Goal: Transaction & Acquisition: Purchase product/service

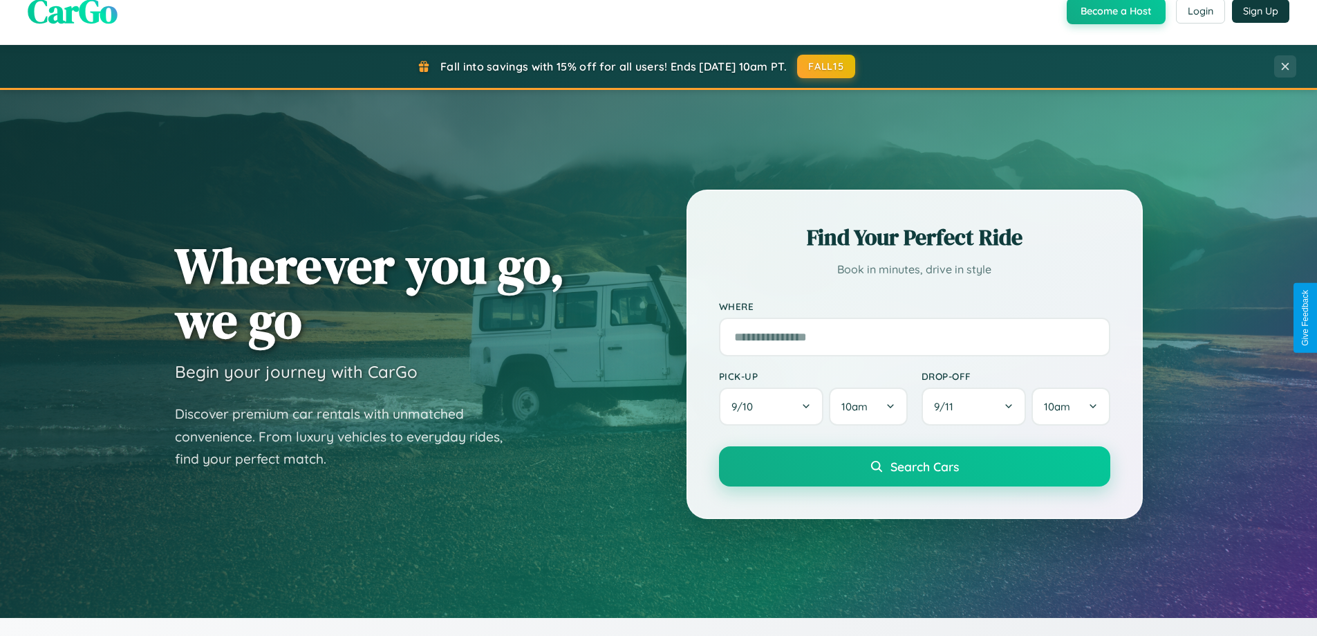
scroll to position [2222, 0]
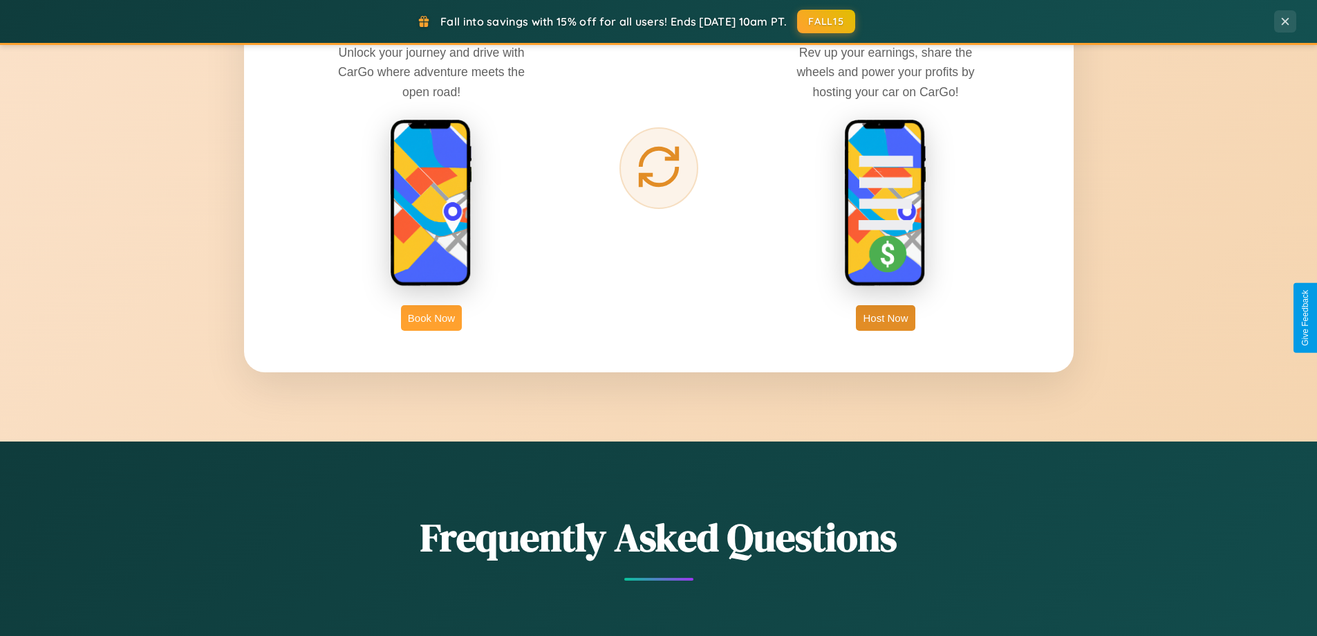
click at [432, 317] on button "Book Now" at bounding box center [431, 318] width 61 height 26
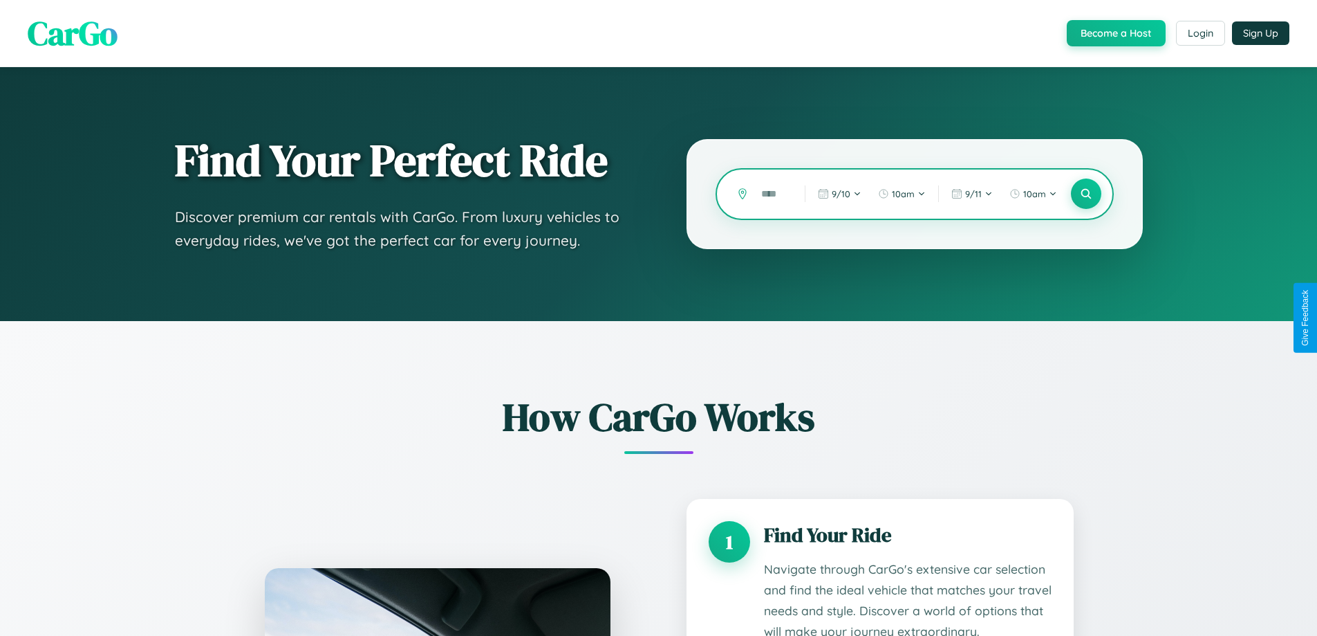
click at [773, 194] on input "text" at bounding box center [772, 194] width 37 height 24
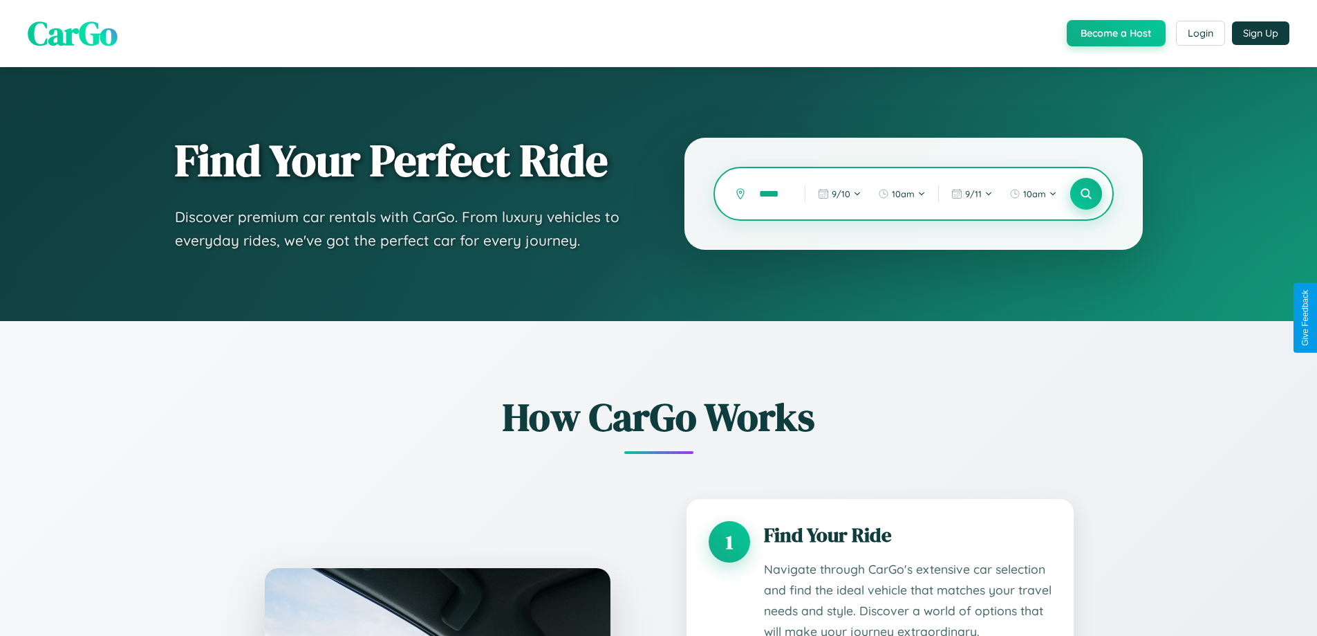
type input "*****"
click at [1086, 194] on icon at bounding box center [1085, 193] width 13 height 13
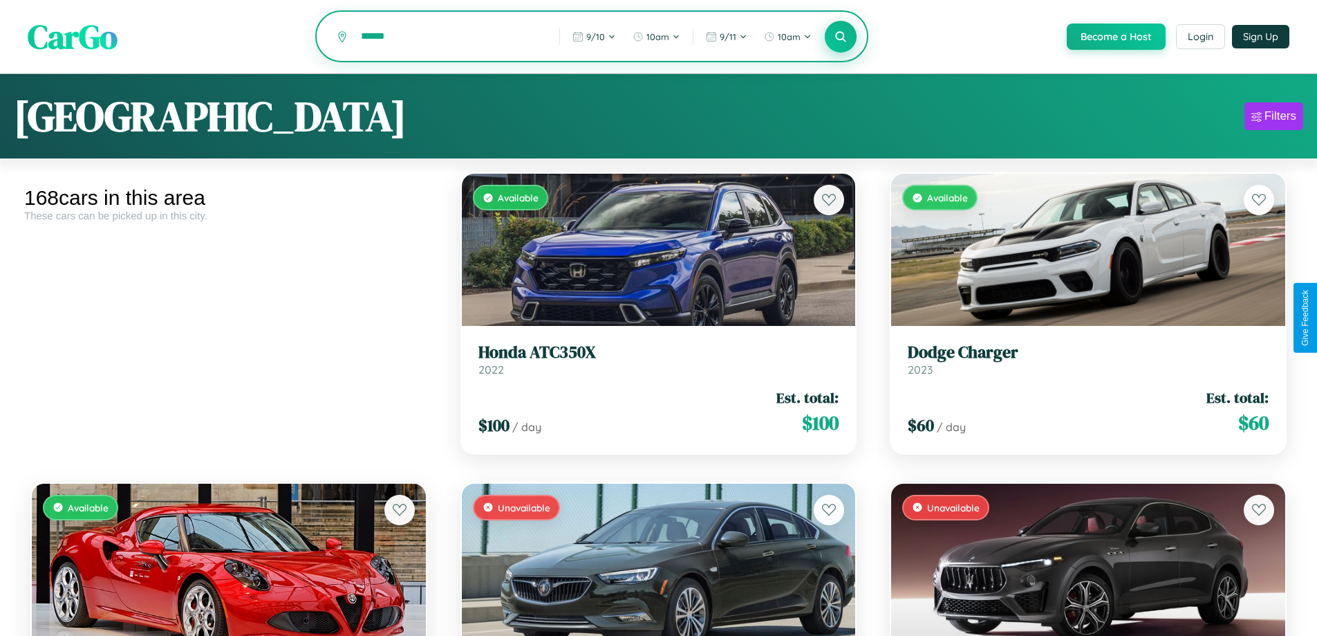
type input "******"
click at [840, 37] on icon at bounding box center [841, 36] width 13 height 13
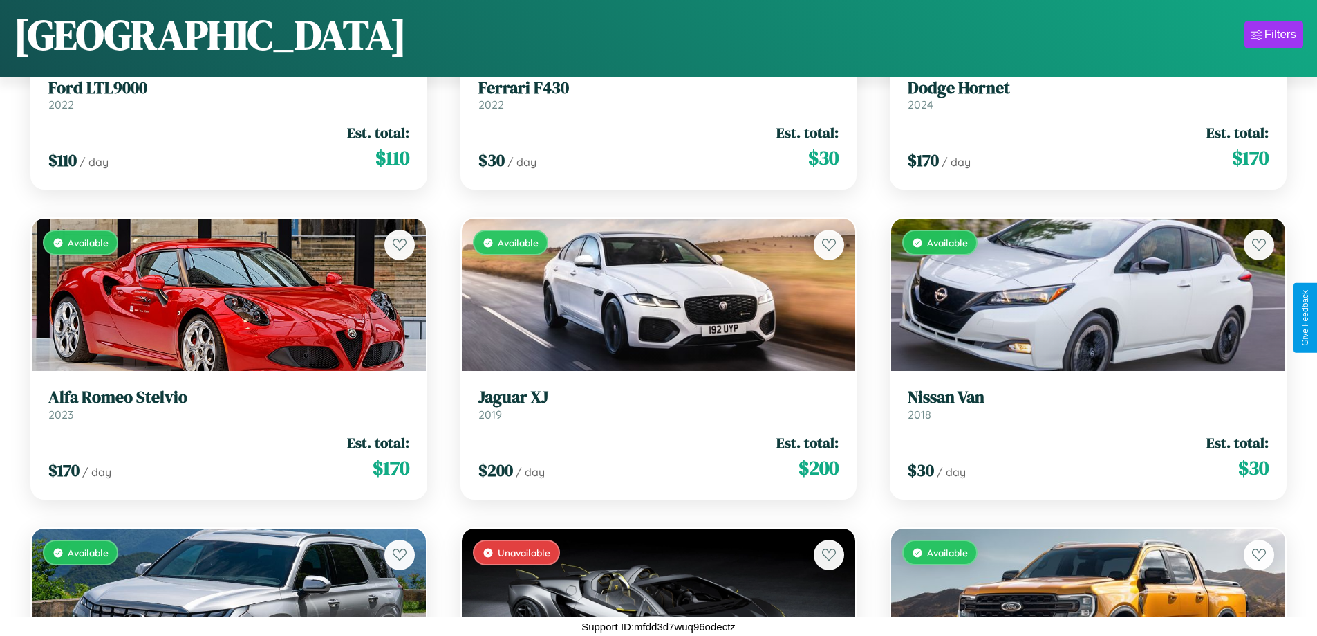
scroll to position [2362, 0]
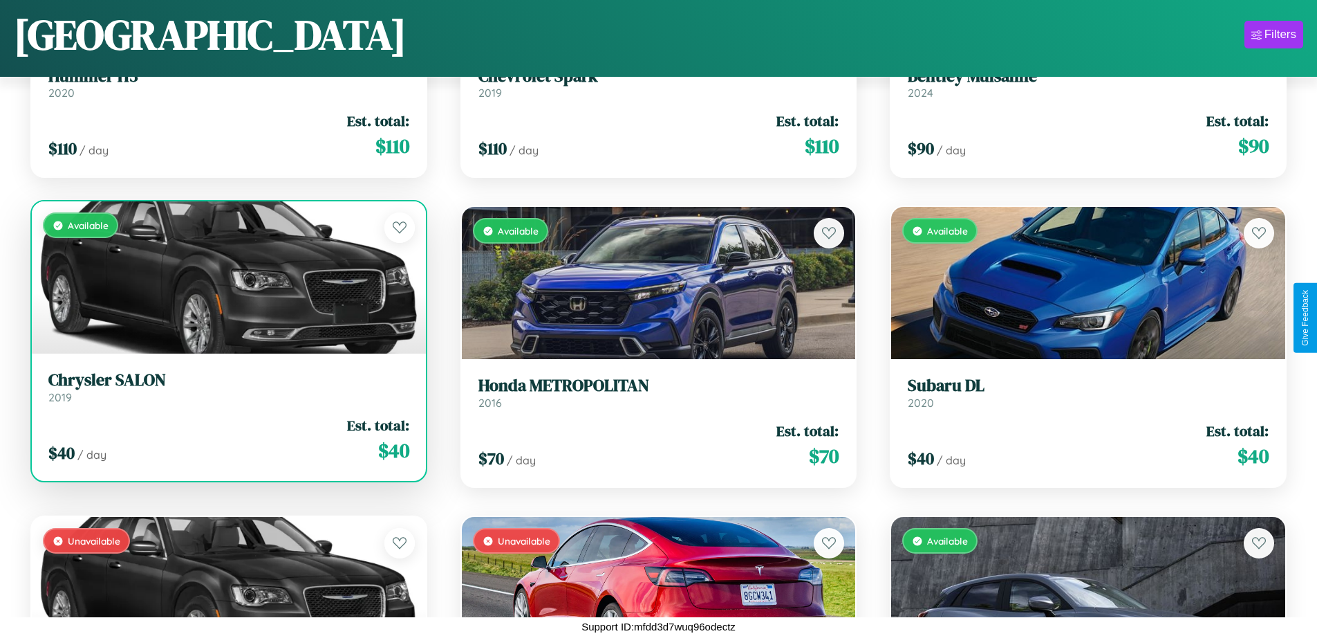
click at [227, 277] on div "Available" at bounding box center [229, 277] width 394 height 152
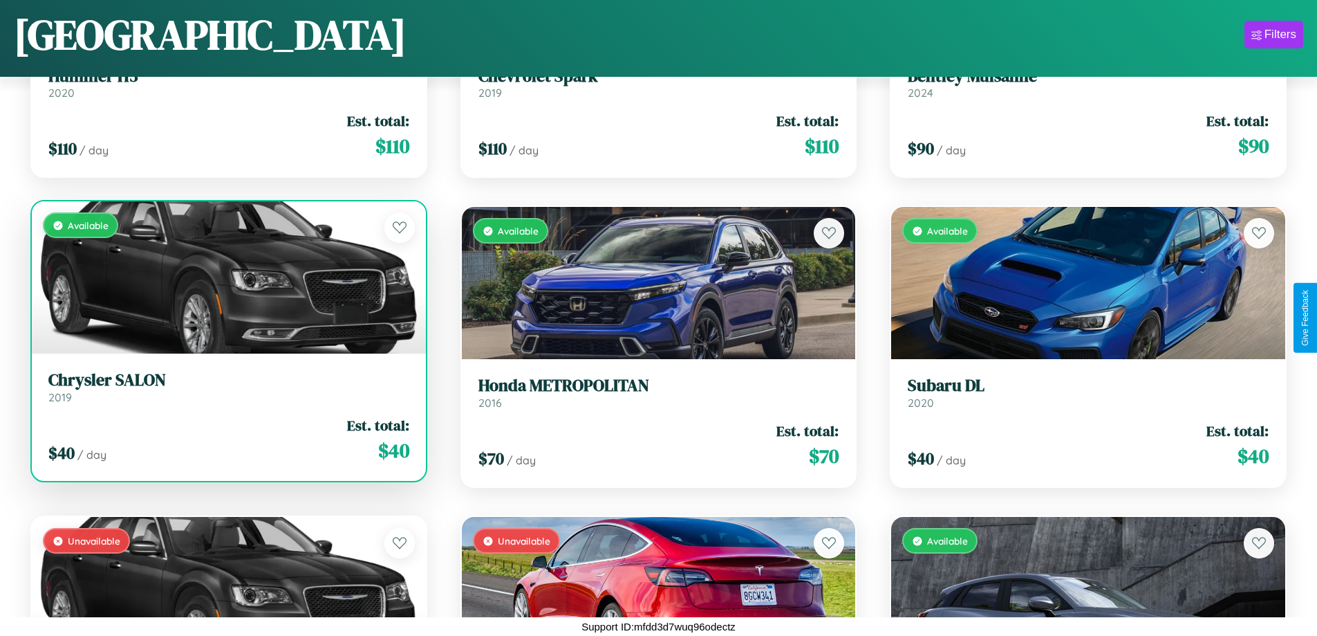
click at [227, 277] on div "Available" at bounding box center [229, 277] width 394 height 152
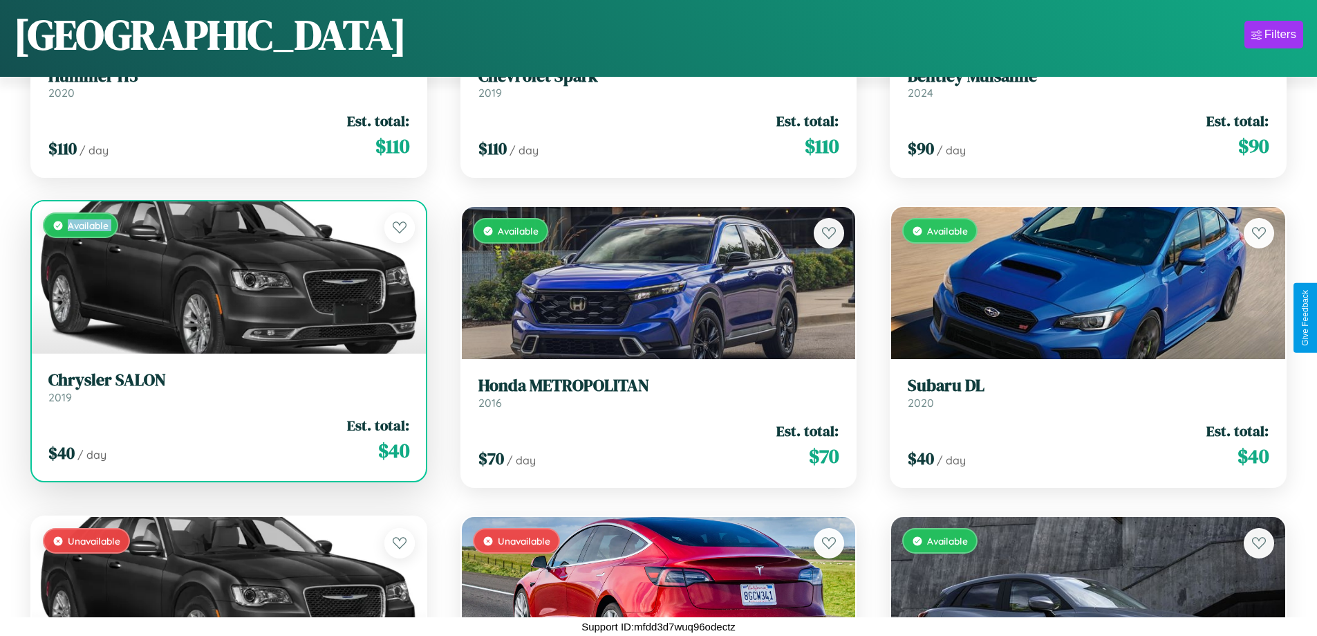
click at [227, 277] on div "Available" at bounding box center [229, 277] width 394 height 152
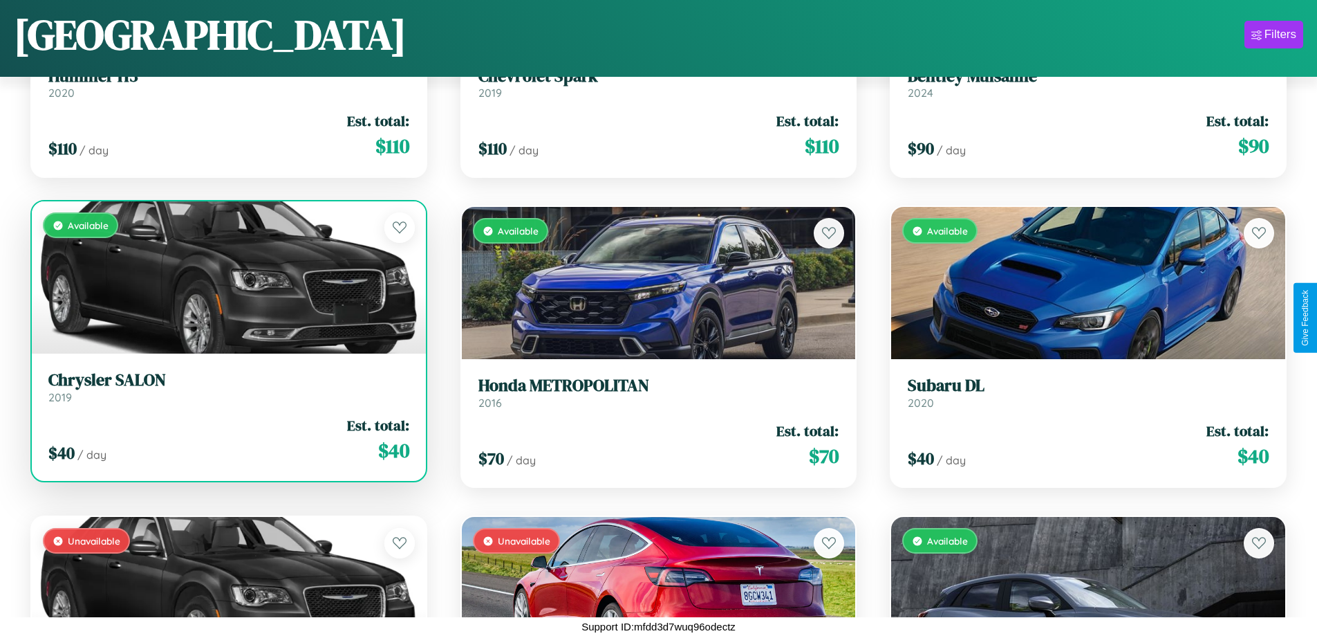
click at [227, 277] on div "Available" at bounding box center [229, 277] width 394 height 152
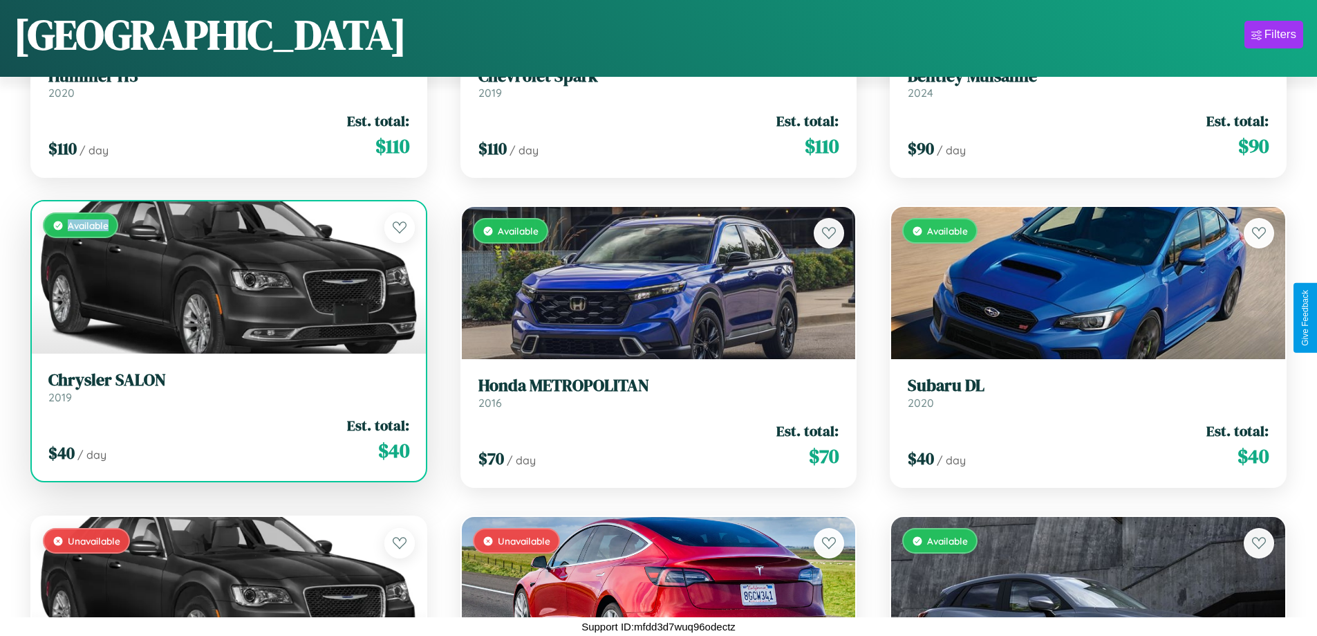
click at [227, 277] on div "Available" at bounding box center [229, 277] width 394 height 152
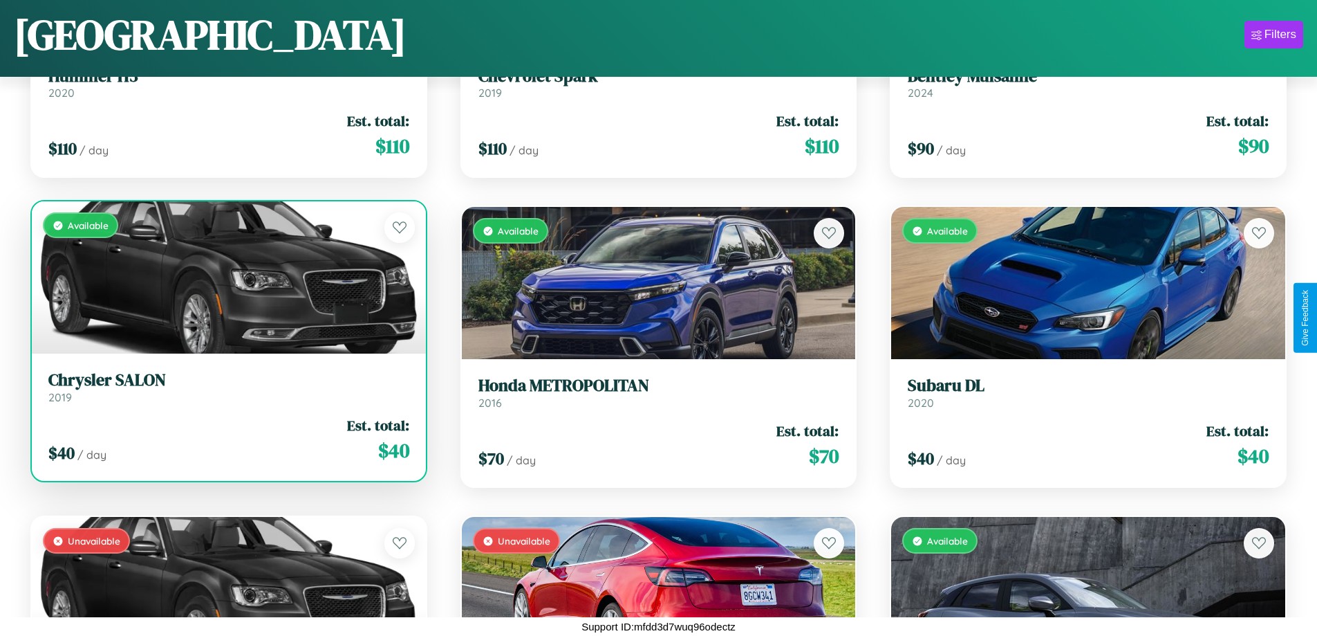
click at [227, 387] on h3 "Chrysler SALON" at bounding box center [228, 380] width 361 height 20
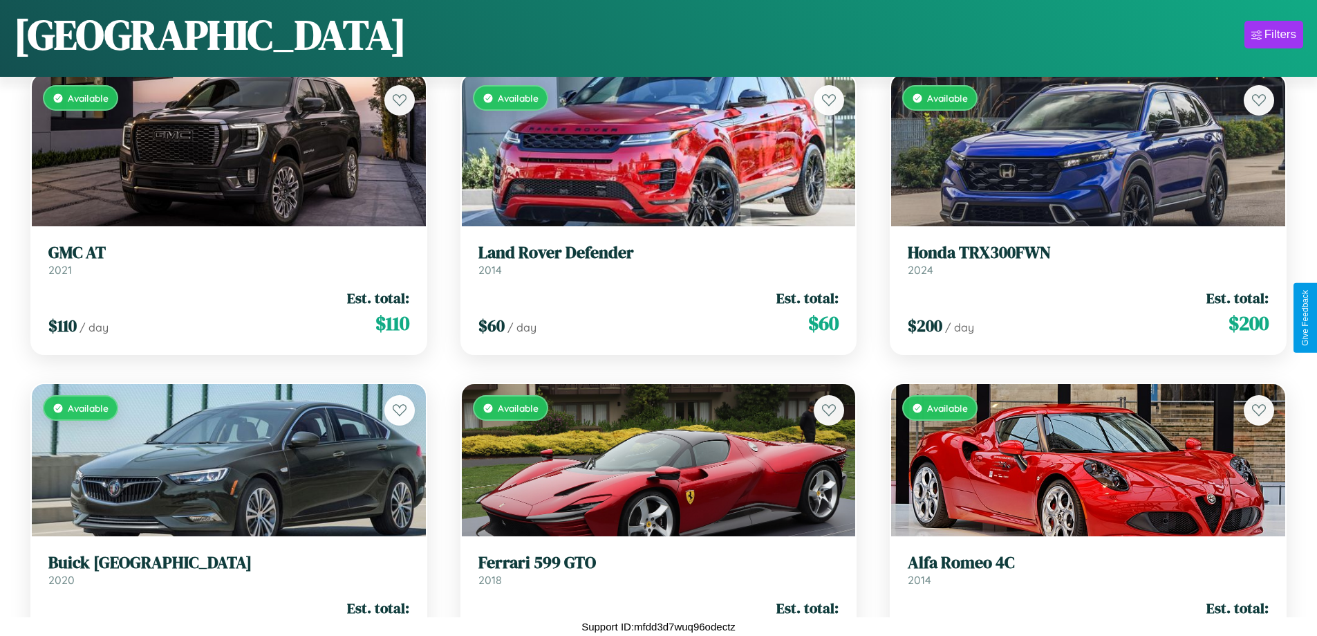
scroll to position [12064, 0]
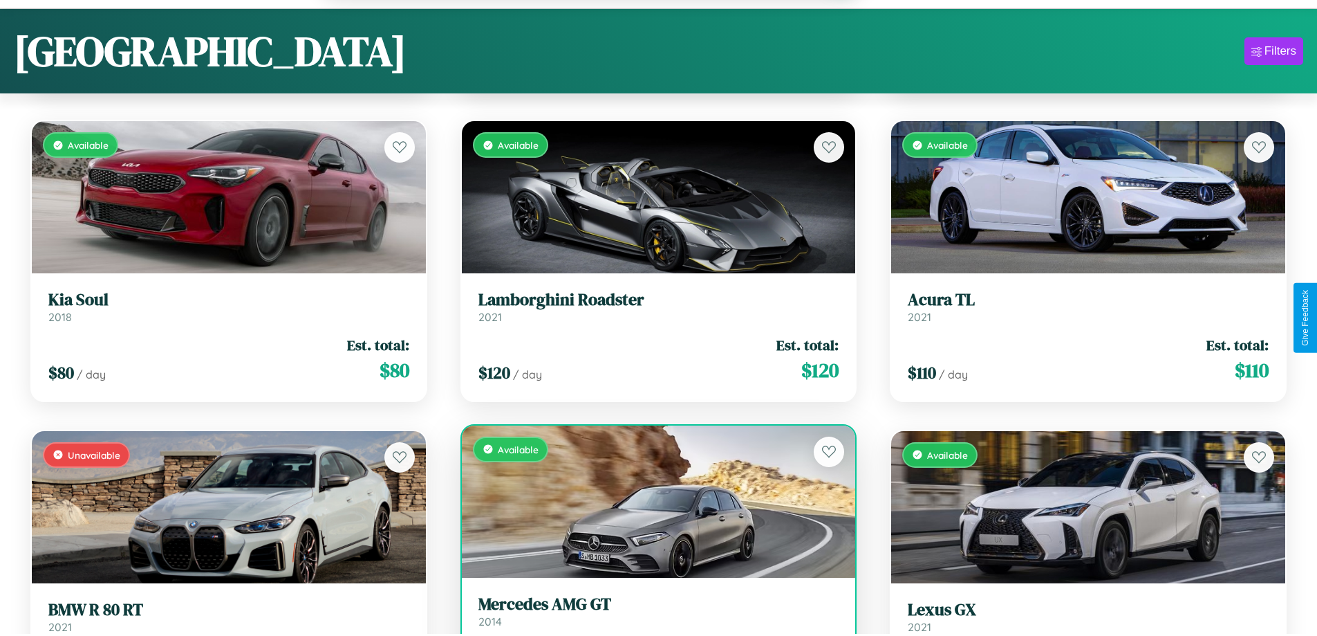
click at [653, 613] on h3 "Mercedes AMG GT" at bounding box center [659, 604] width 361 height 20
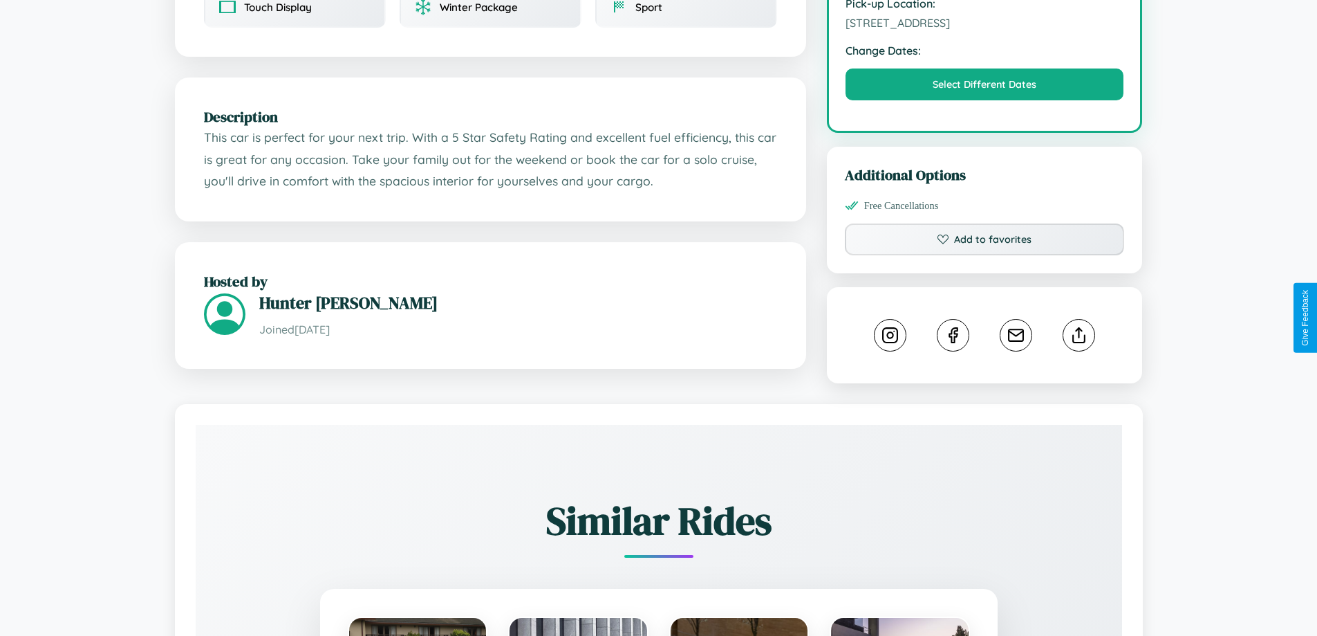
scroll to position [753, 0]
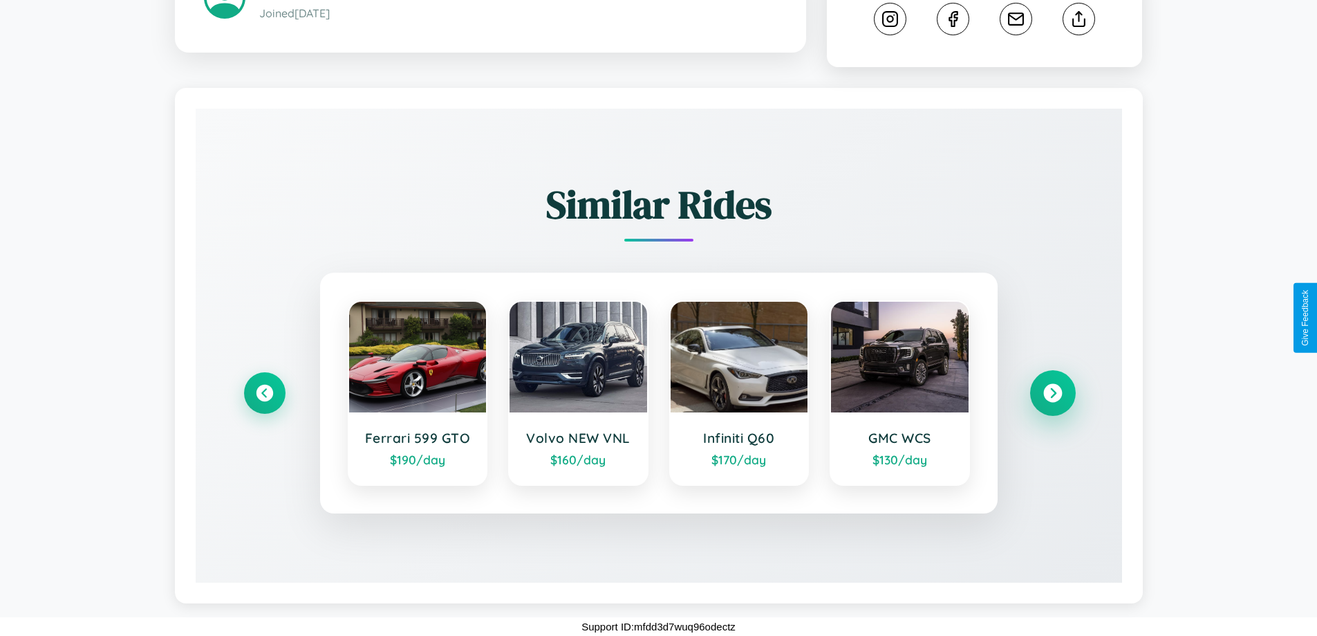
click at [1052, 393] on icon at bounding box center [1053, 393] width 19 height 19
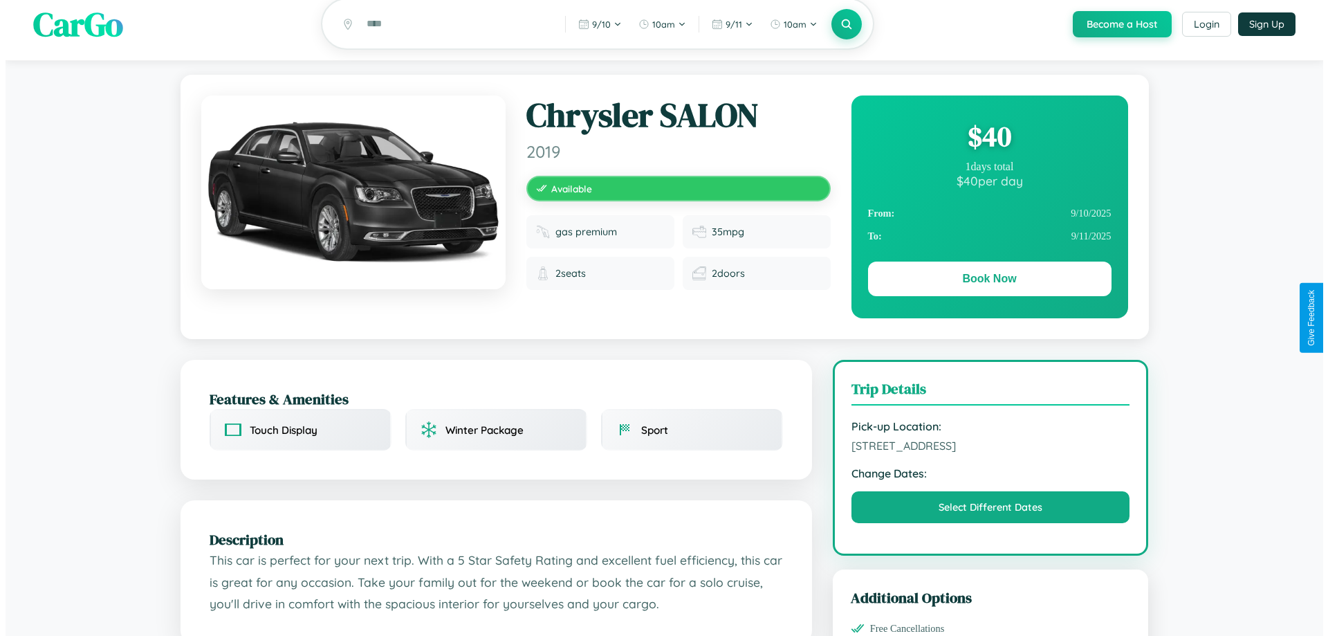
scroll to position [0, 0]
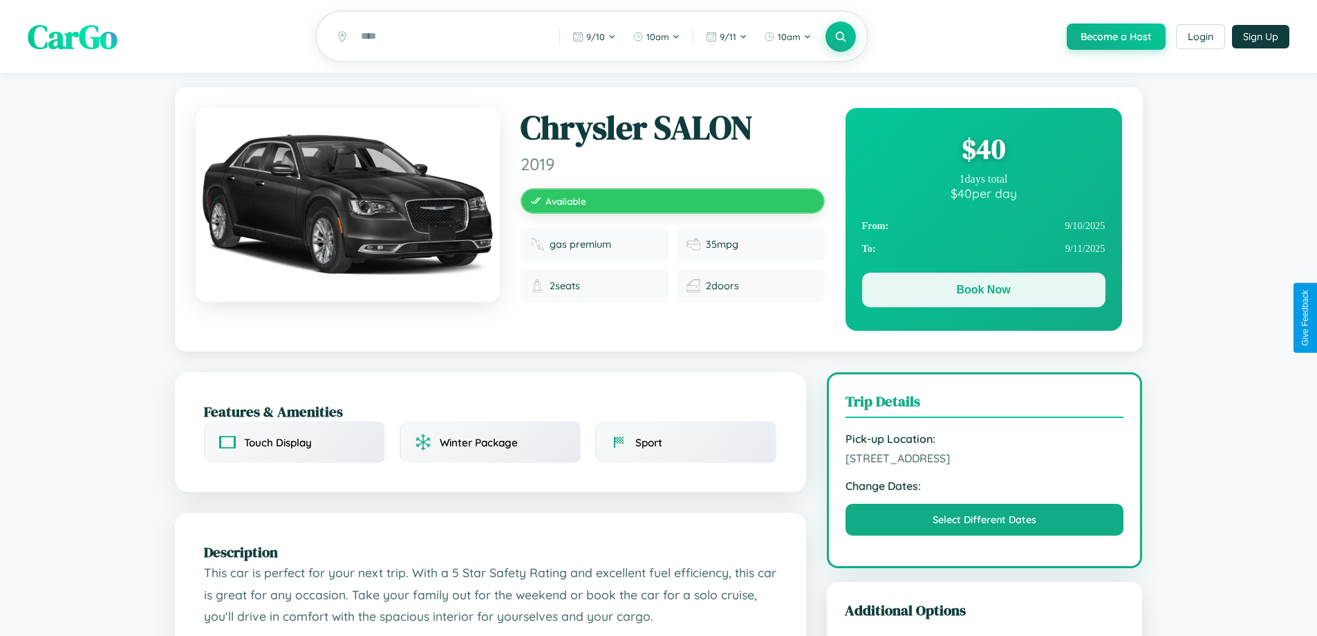
click at [983, 292] on button "Book Now" at bounding box center [983, 289] width 243 height 35
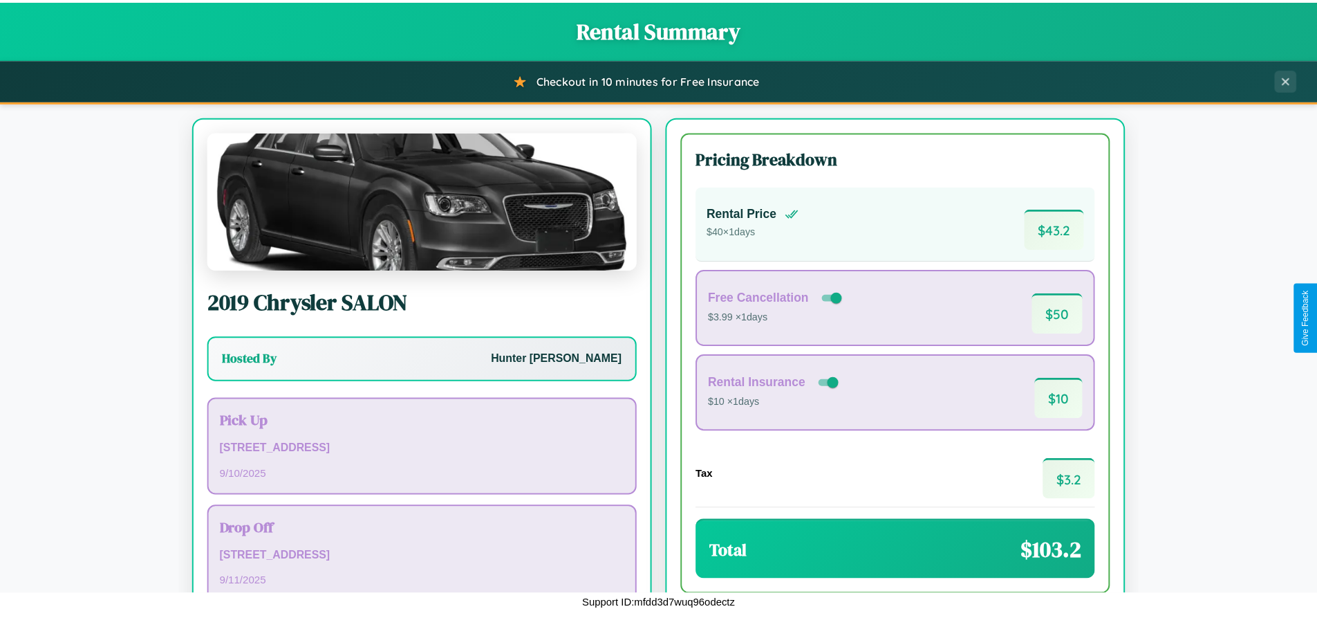
scroll to position [95, 0]
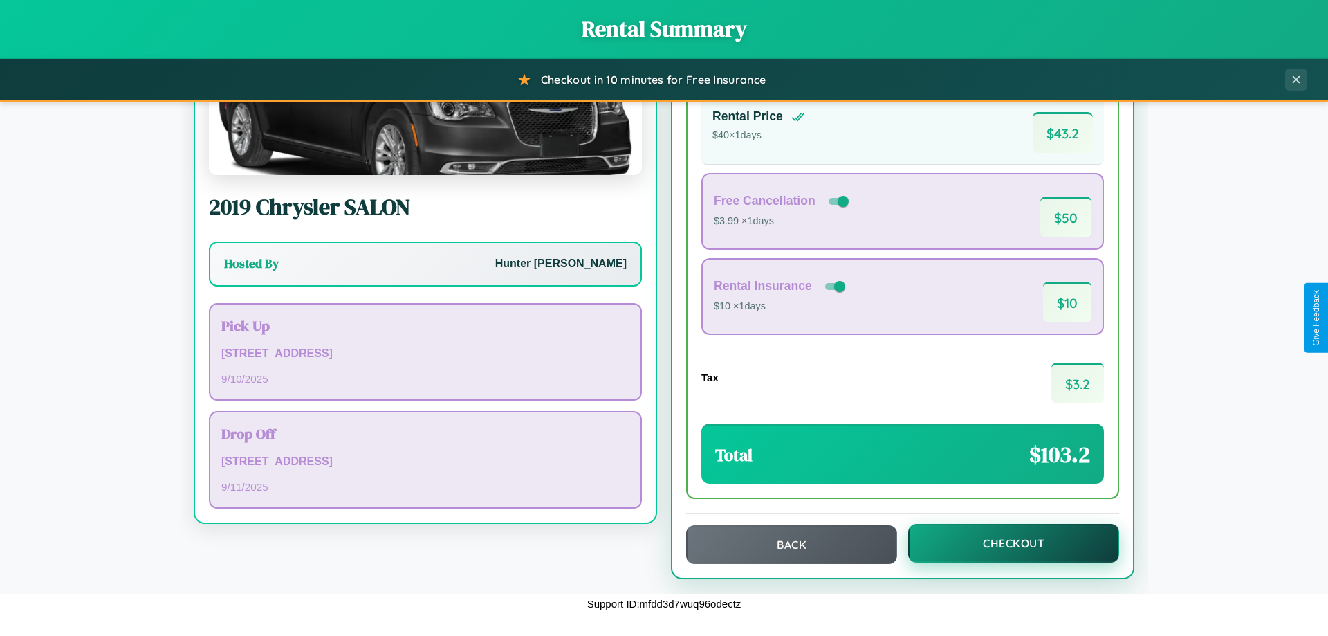
click at [1004, 543] on button "Checkout" at bounding box center [1013, 542] width 211 height 39
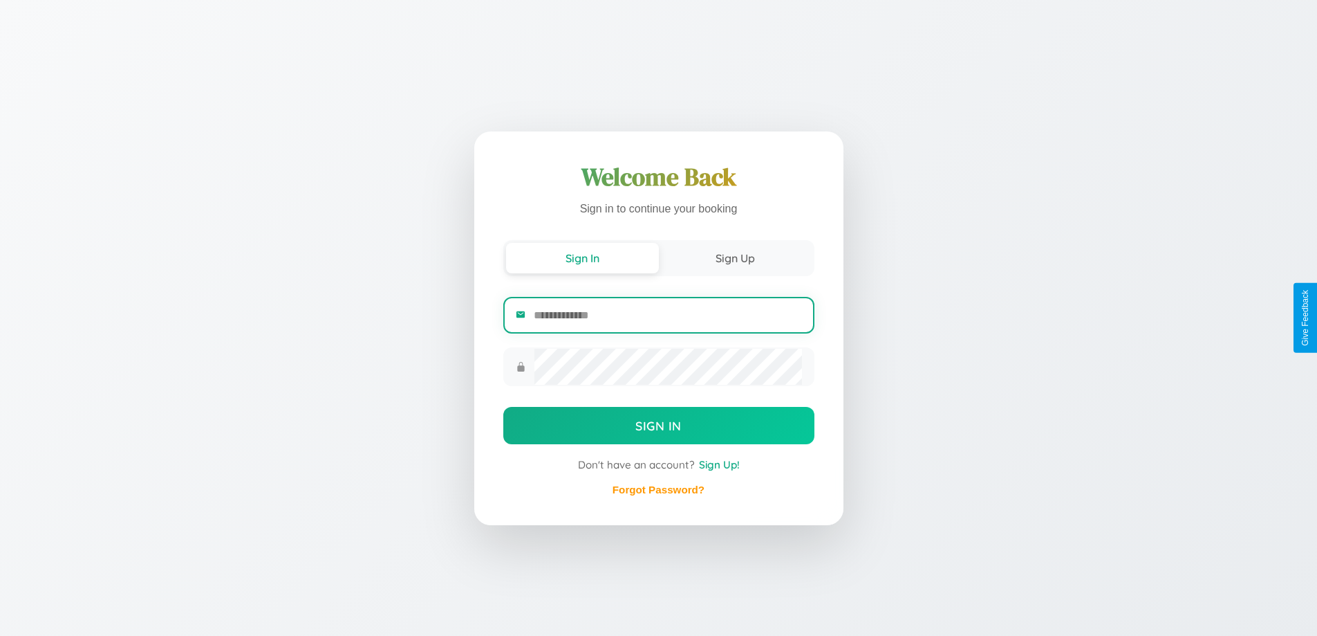
click at [667, 315] on input "email" at bounding box center [668, 315] width 268 height 34
type input "**********"
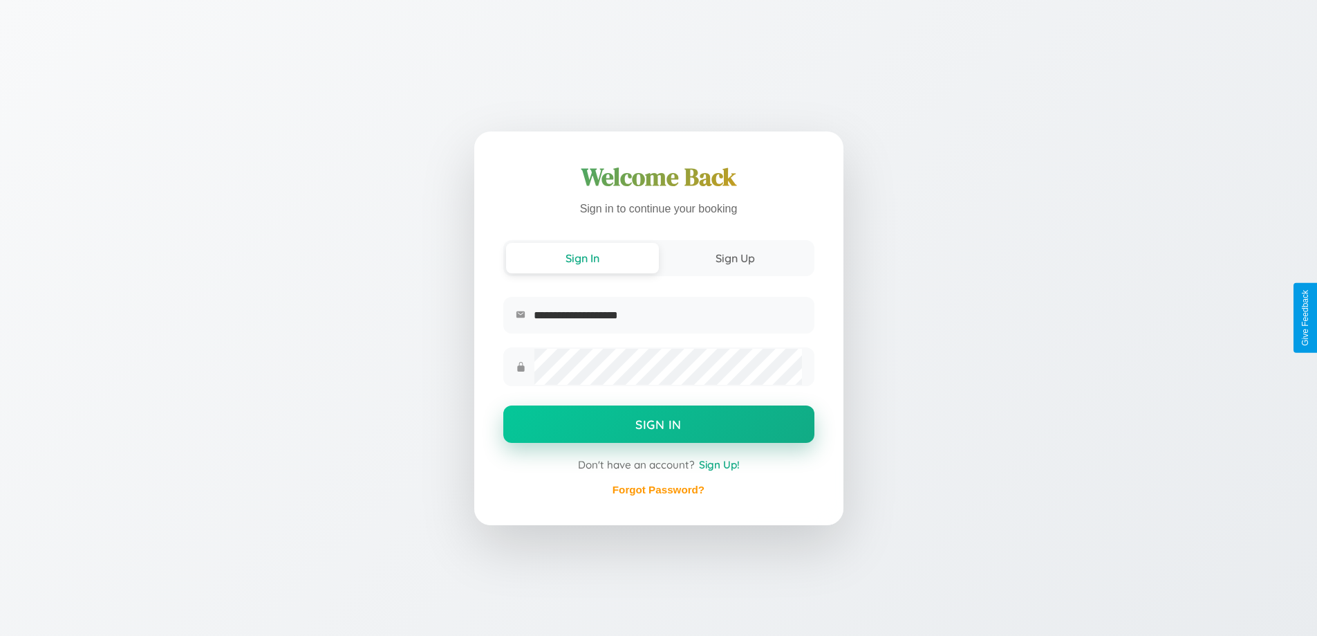
click at [658, 425] on button "Sign In" at bounding box center [658, 423] width 311 height 37
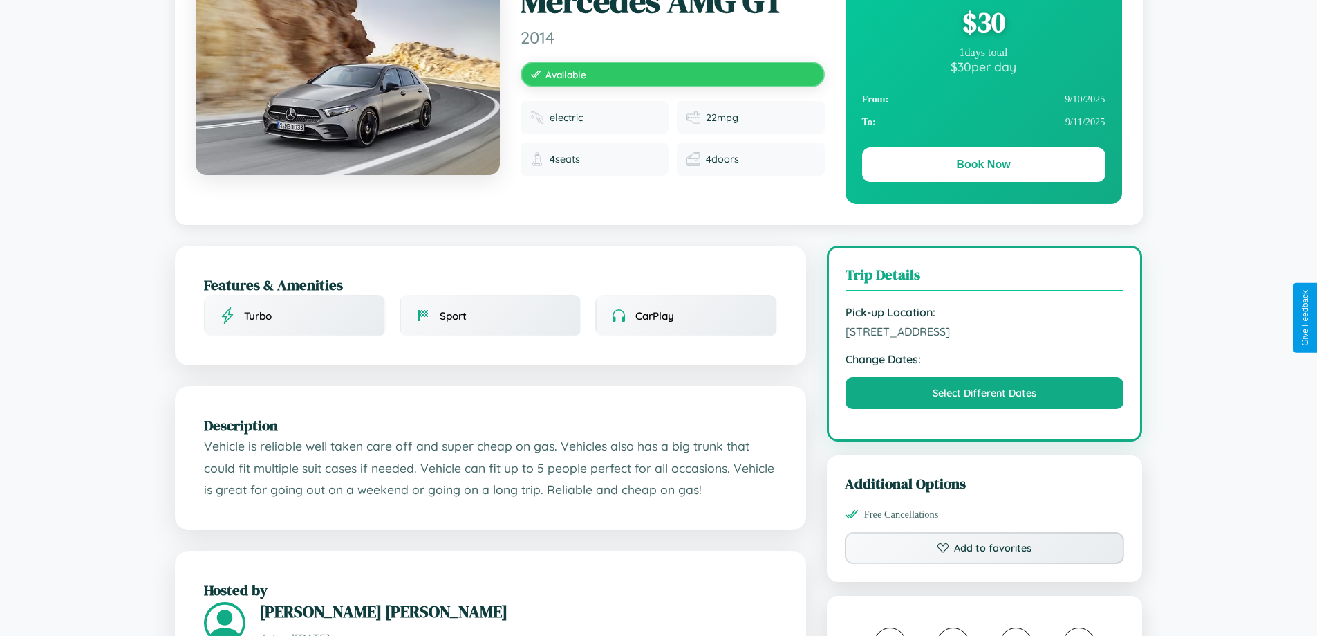
scroll to position [142, 0]
